Goal: Information Seeking & Learning: Learn about a topic

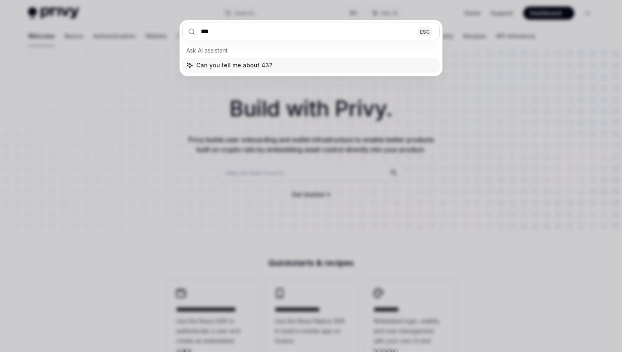
type input "****"
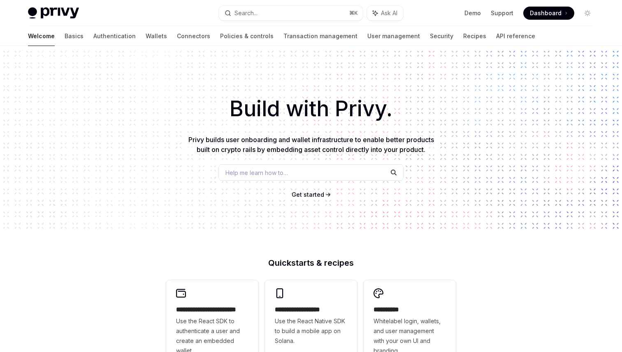
type textarea "*"
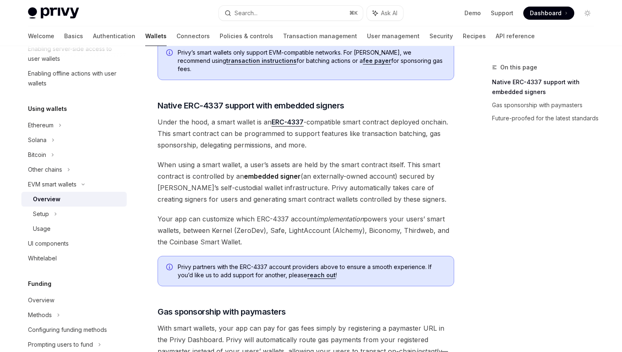
scroll to position [436, 0]
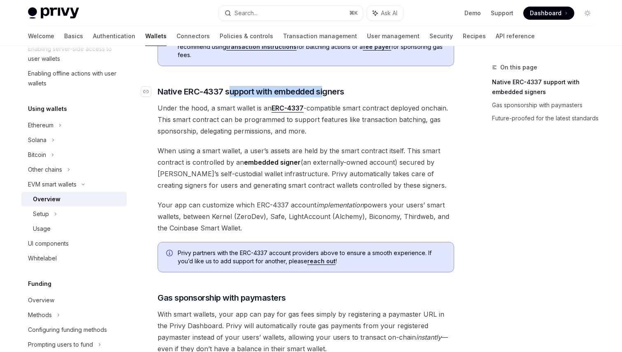
drag, startPoint x: 230, startPoint y: 88, endPoint x: 326, endPoint y: 83, distance: 96.7
click at [326, 86] on span "Native ERC-4337 support with embedded signers" at bounding box center [250, 92] width 187 height 12
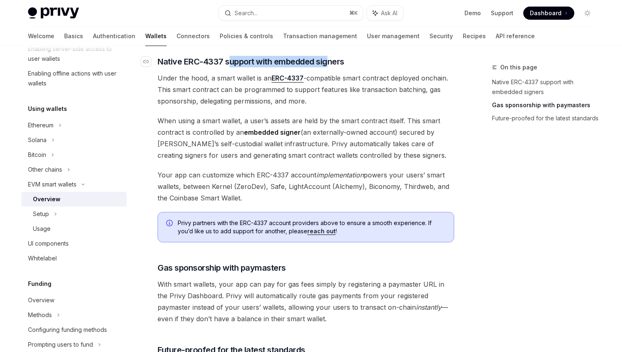
scroll to position [467, 0]
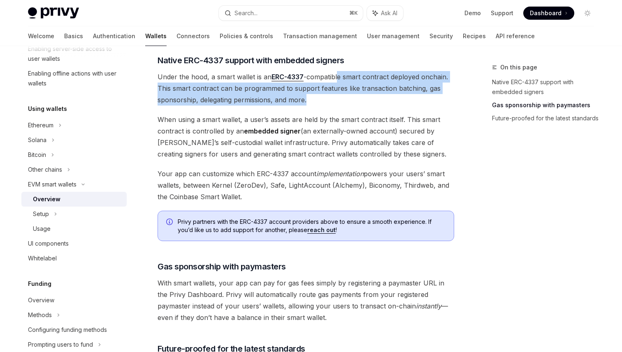
drag, startPoint x: 338, startPoint y: 72, endPoint x: 338, endPoint y: 91, distance: 19.7
click at [338, 91] on span "Under the hood, a smart wallet is an ERC-4337 -compatible smart contract deploy…" at bounding box center [305, 88] width 296 height 35
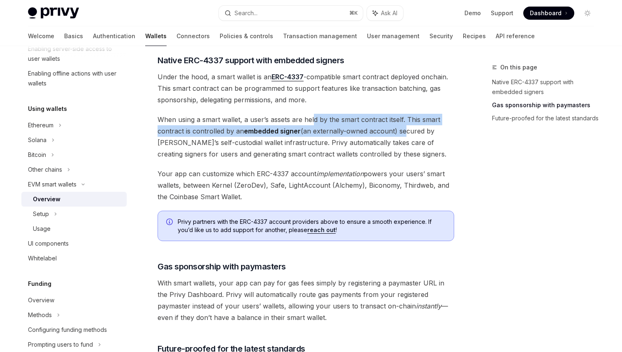
drag, startPoint x: 311, startPoint y: 116, endPoint x: 404, endPoint y: 120, distance: 93.0
click at [403, 119] on span "When using a smart wallet, a user’s assets are held by the smart contract itsel…" at bounding box center [305, 137] width 296 height 46
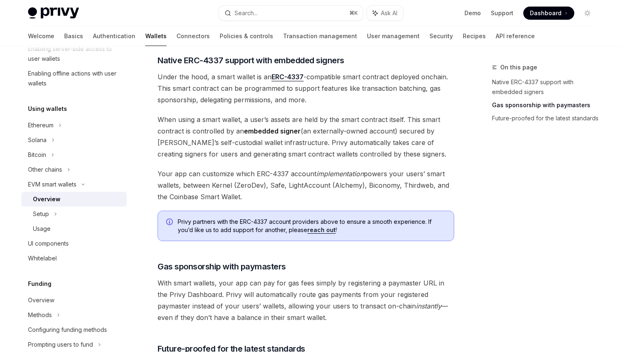
click at [404, 120] on span "When using a smart wallet, a user’s assets are held by the smart contract itsel…" at bounding box center [305, 137] width 296 height 46
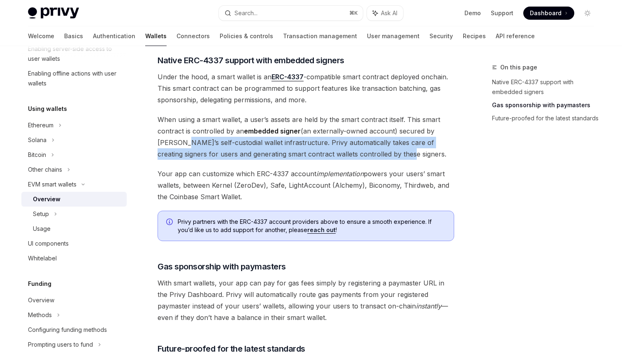
drag, startPoint x: 178, startPoint y: 135, endPoint x: 374, endPoint y: 150, distance: 196.7
click at [374, 150] on span "When using a smart wallet, a user’s assets are held by the smart contract itsel…" at bounding box center [305, 137] width 296 height 46
drag, startPoint x: 246, startPoint y: 166, endPoint x: 246, endPoint y: 192, distance: 26.3
click at [247, 192] on span "Your app can customize which ERC-4337 account implementation powers your users’…" at bounding box center [305, 185] width 296 height 35
click at [251, 178] on span "Your app can customize which ERC-4337 account implementation powers your users’…" at bounding box center [305, 185] width 296 height 35
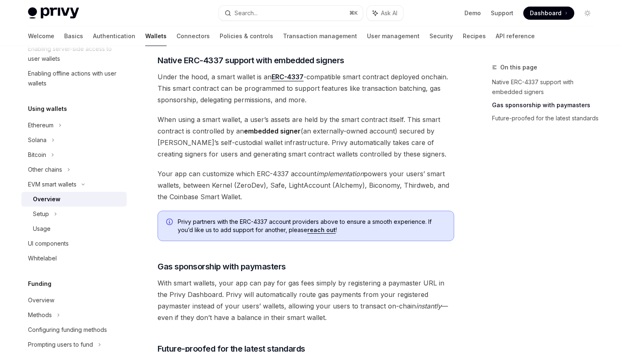
drag, startPoint x: 244, startPoint y: 189, endPoint x: 243, endPoint y: 170, distance: 19.0
click at [243, 170] on span "Your app can customize which ERC-4337 account implementation powers your users’…" at bounding box center [305, 185] width 296 height 35
drag, startPoint x: 243, startPoint y: 167, endPoint x: 246, endPoint y: 189, distance: 22.8
click at [246, 189] on span "Your app can customize which ERC-4337 account implementation powers your users’…" at bounding box center [305, 185] width 296 height 35
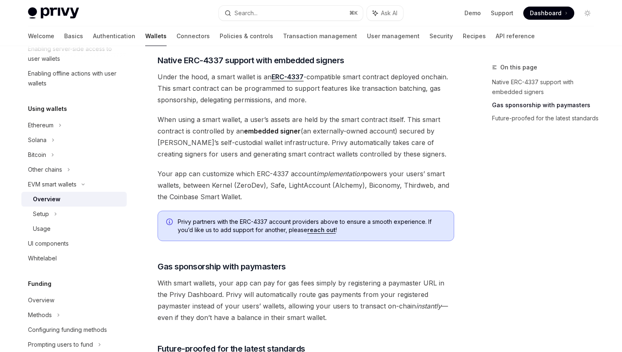
click at [246, 189] on span "Your app can customize which ERC-4337 account implementation powers your users’…" at bounding box center [305, 185] width 296 height 35
drag, startPoint x: 244, startPoint y: 191, endPoint x: 243, endPoint y: 164, distance: 26.3
click at [243, 168] on span "Your app can customize which ERC-4337 account implementation powers your users’…" at bounding box center [305, 185] width 296 height 35
